Goal: Transaction & Acquisition: Download file/media

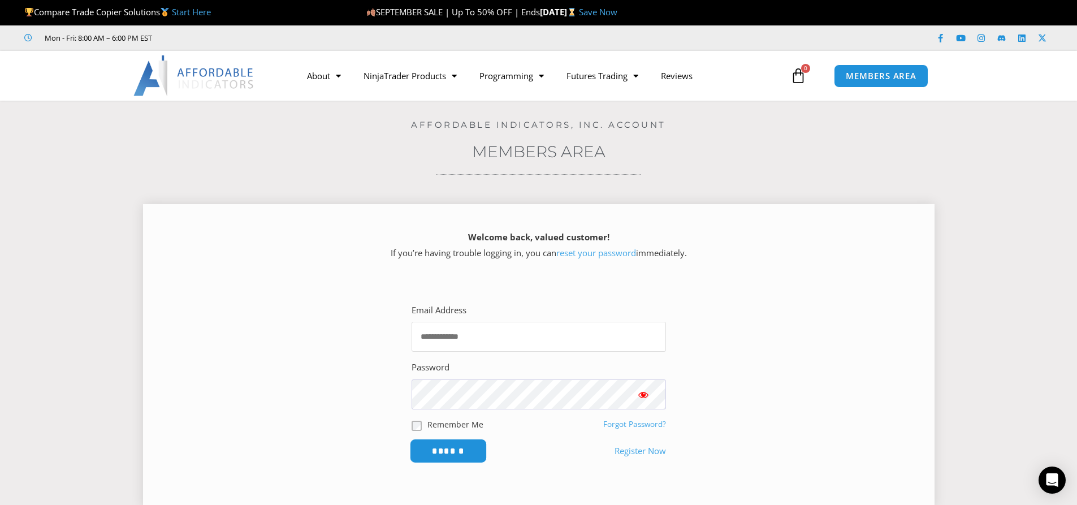
type input "**********"
click at [441, 446] on input "******" at bounding box center [447, 451] width 77 height 24
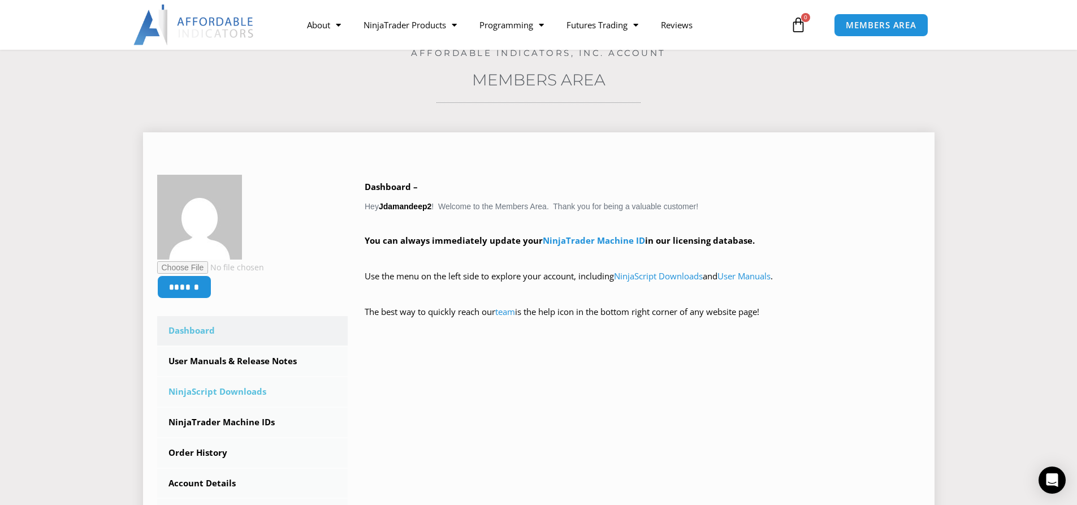
scroll to position [21, 0]
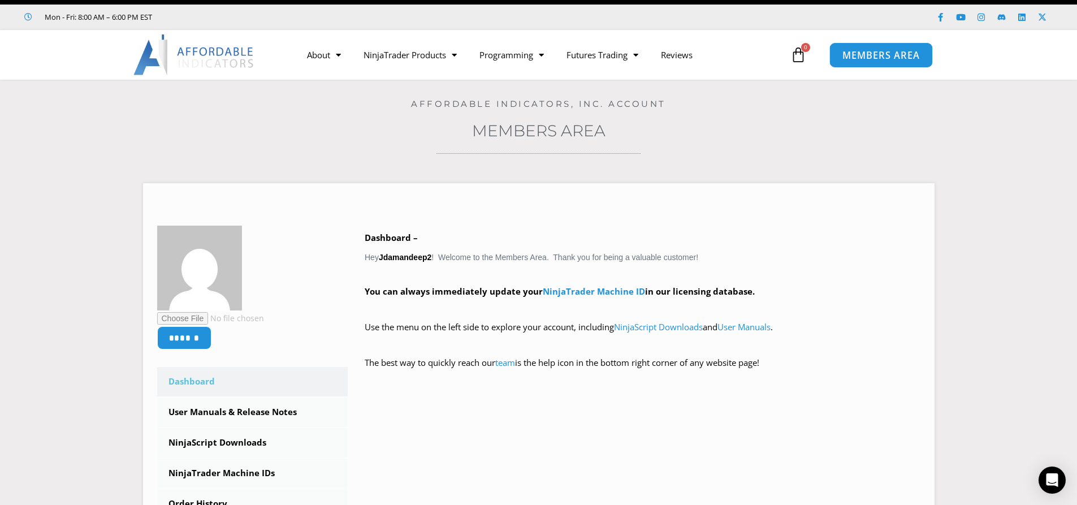
click at [878, 51] on span "MEMBERS AREA" at bounding box center [880, 55] width 77 height 10
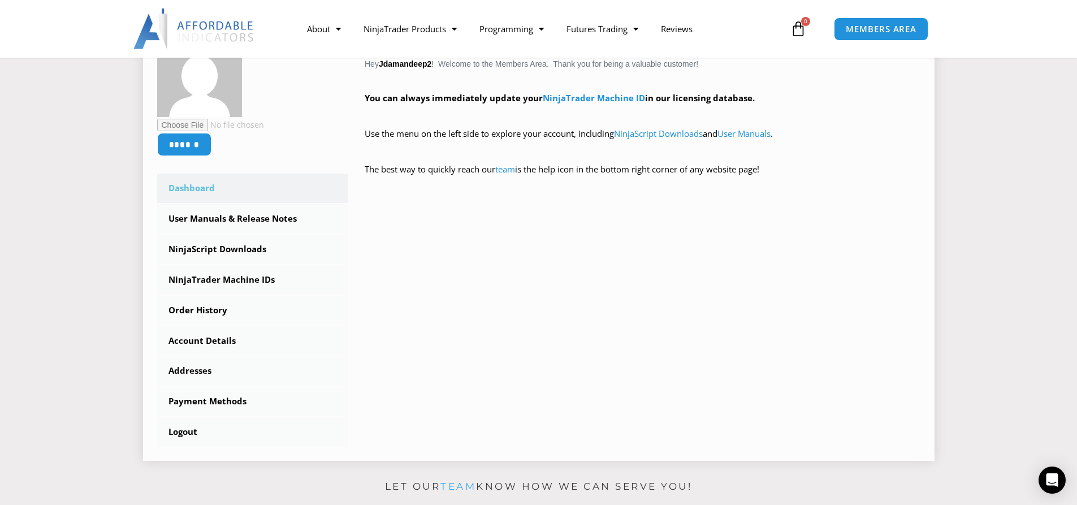
scroll to position [283, 0]
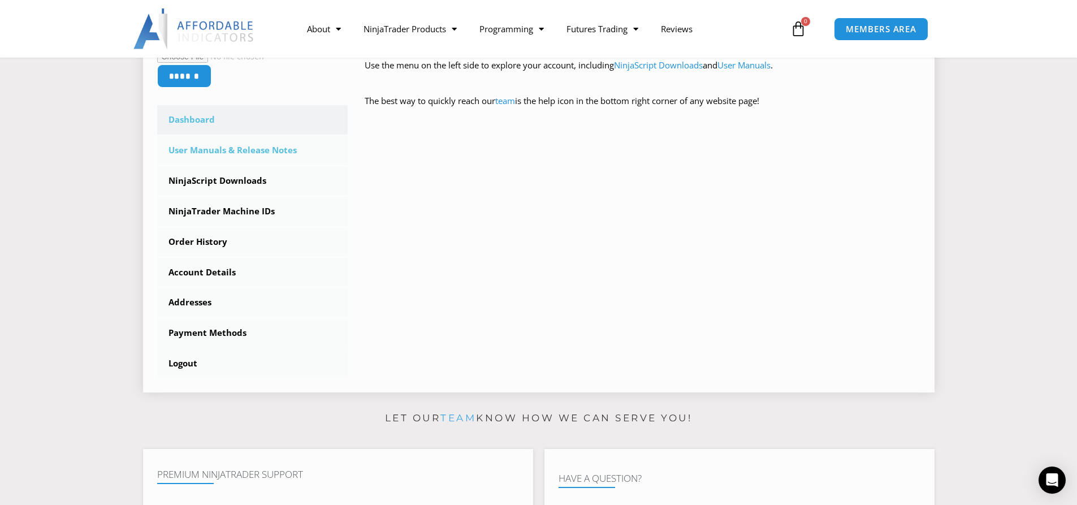
click at [227, 153] on link "User Manuals & Release Notes" at bounding box center [252, 150] width 191 height 29
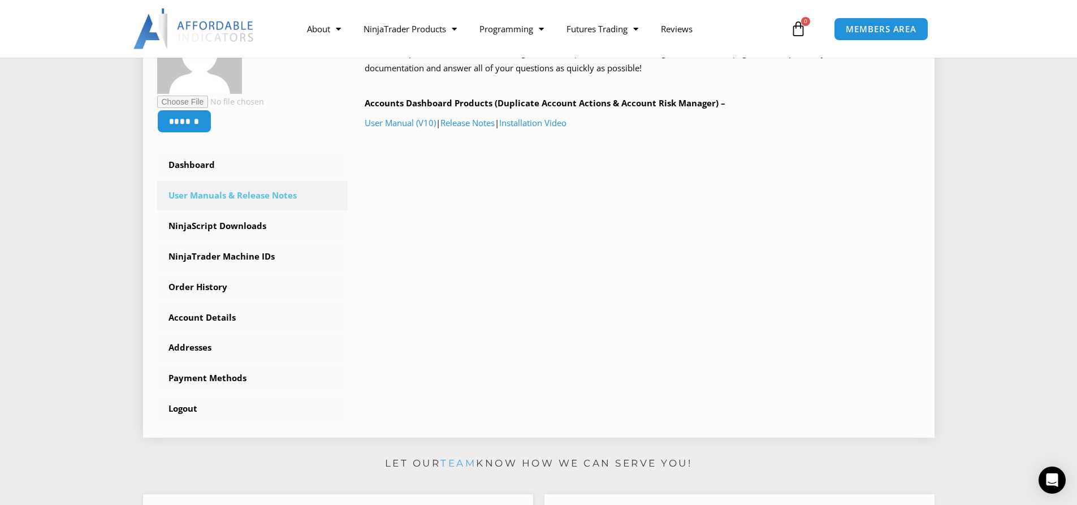
scroll to position [170, 0]
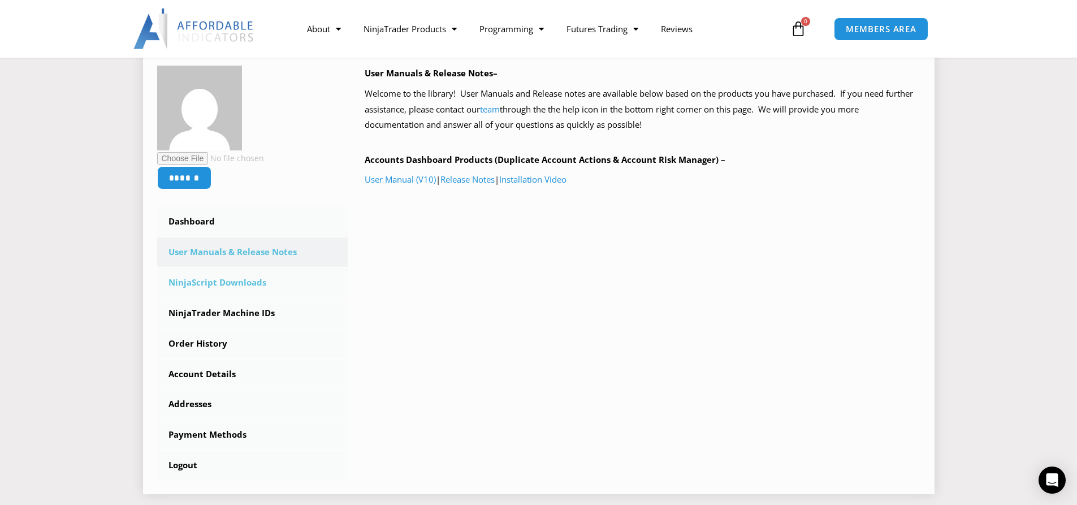
click at [246, 280] on link "NinjaScript Downloads" at bounding box center [252, 282] width 191 height 29
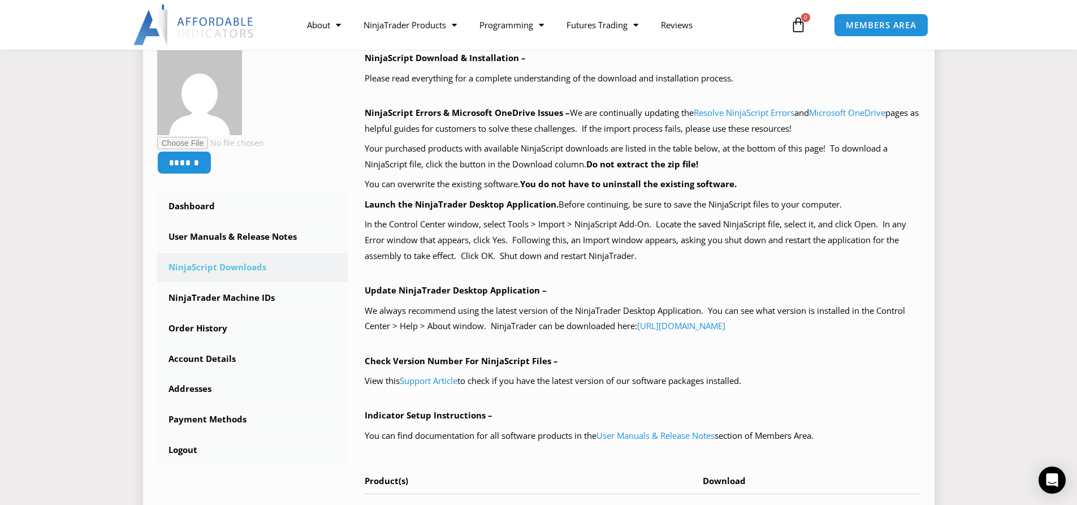
scroll to position [283, 0]
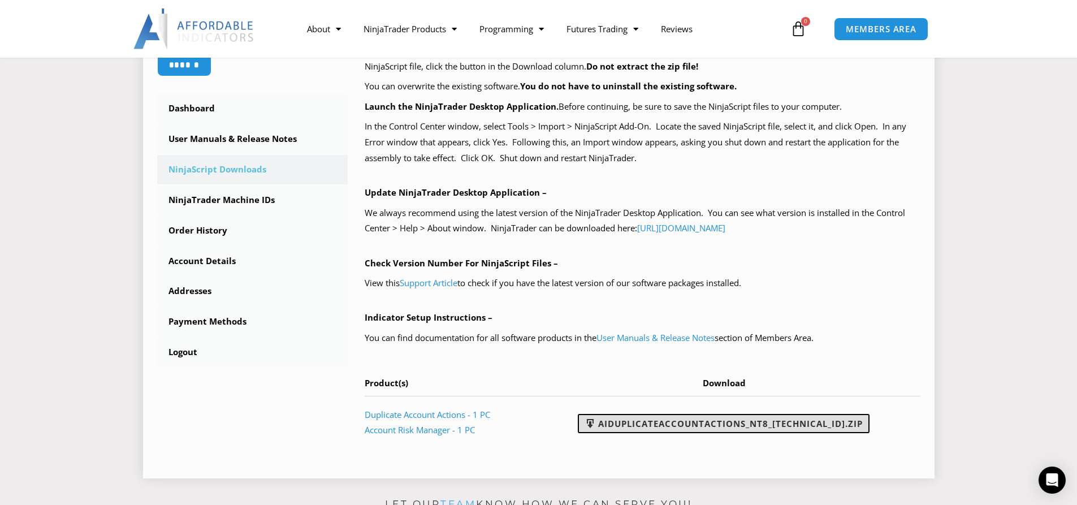
click at [647, 423] on link "AIDuplicateAccountActions_NT8_25.9.10.1.zip" at bounding box center [724, 423] width 292 height 19
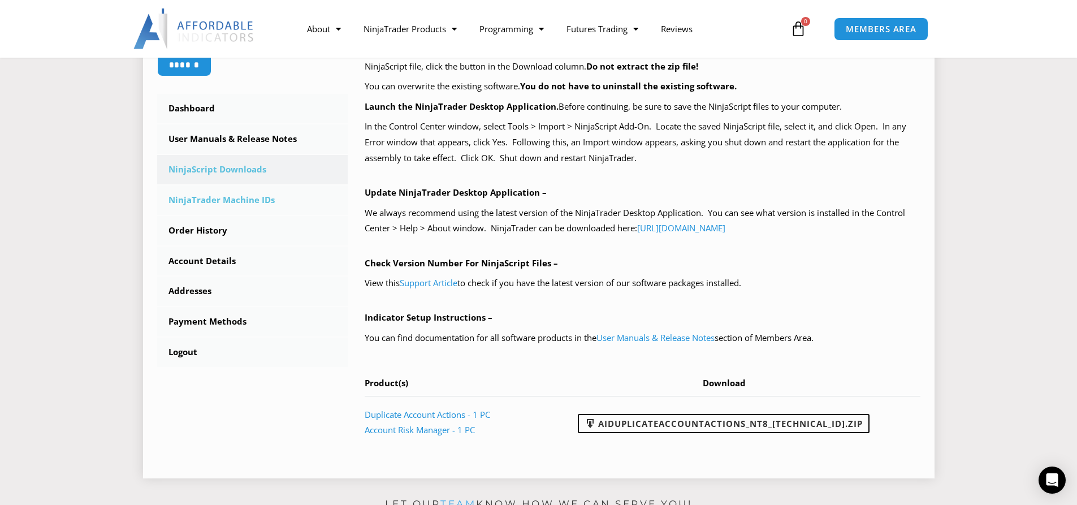
click at [246, 199] on link "NinjaTrader Machine IDs" at bounding box center [252, 199] width 191 height 29
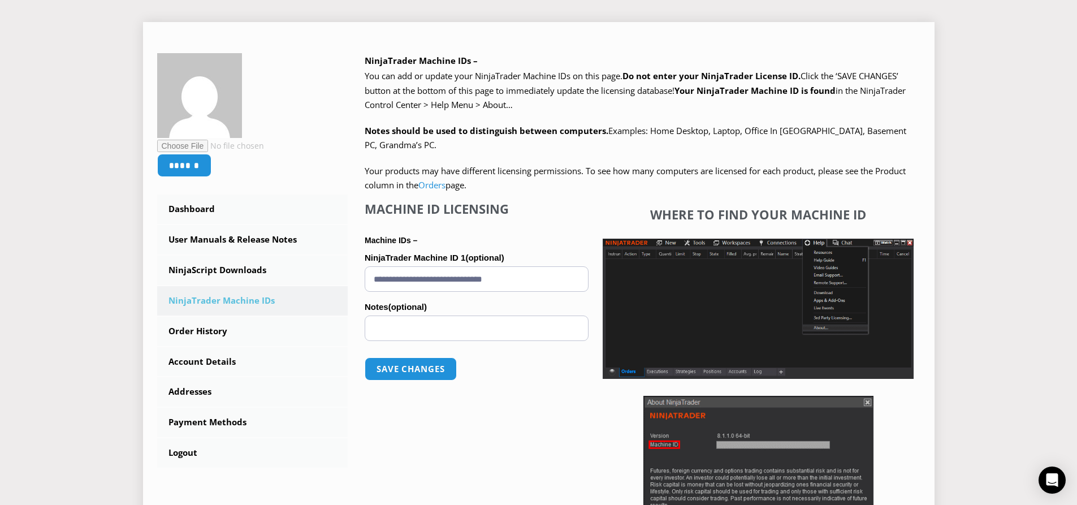
scroll to position [226, 0]
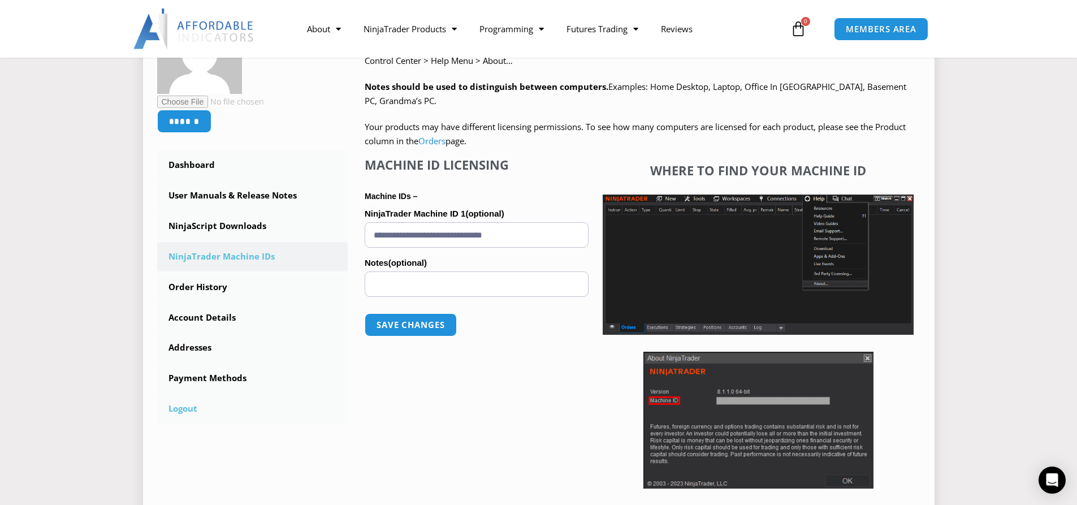
click at [187, 410] on link "Logout" at bounding box center [252, 408] width 191 height 29
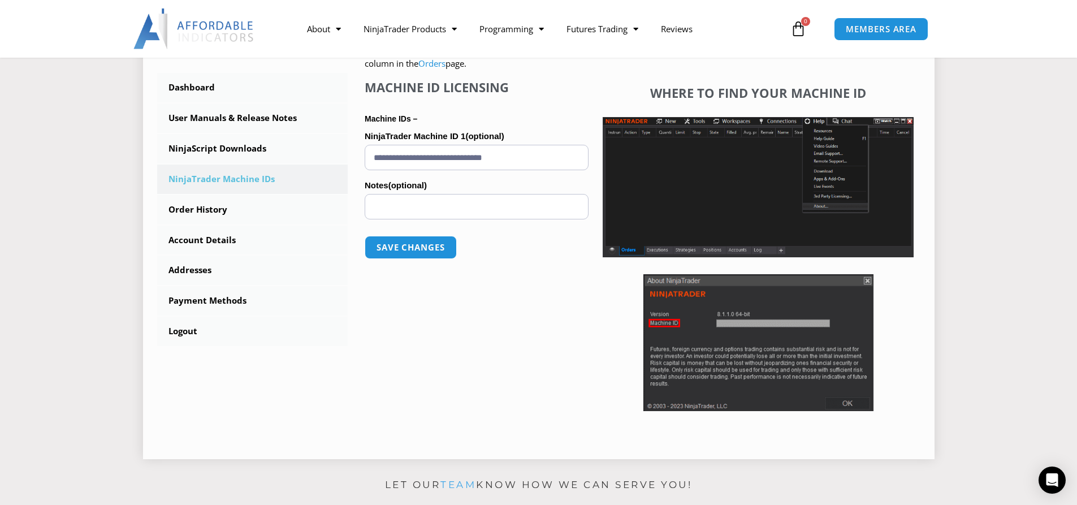
scroll to position [283, 0]
